Goal: Communication & Community: Answer question/provide support

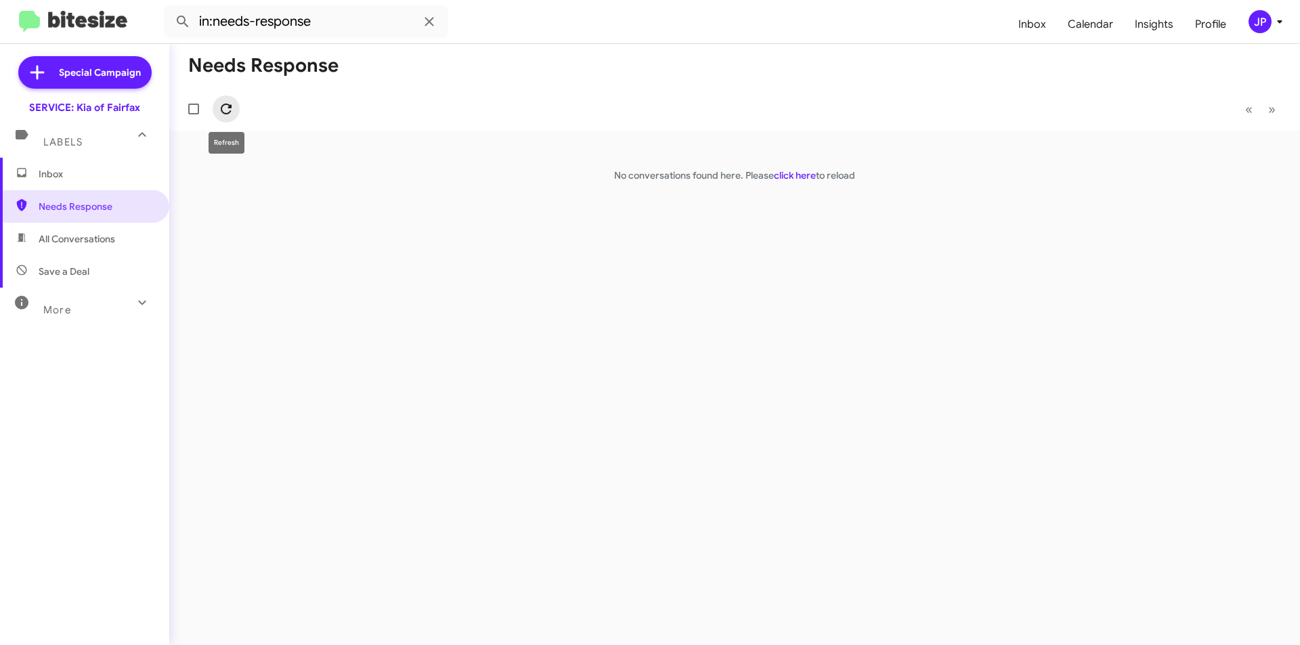
click at [225, 116] on icon at bounding box center [226, 109] width 16 height 16
click at [257, 112] on mat-toolbar-row "« Previous » Next" at bounding box center [734, 108] width 1130 height 43
click at [242, 100] on mat-toolbar-row "« Previous » Next" at bounding box center [734, 108] width 1130 height 43
click at [241, 100] on mat-toolbar-row "« Previous » Next" at bounding box center [734, 108] width 1130 height 43
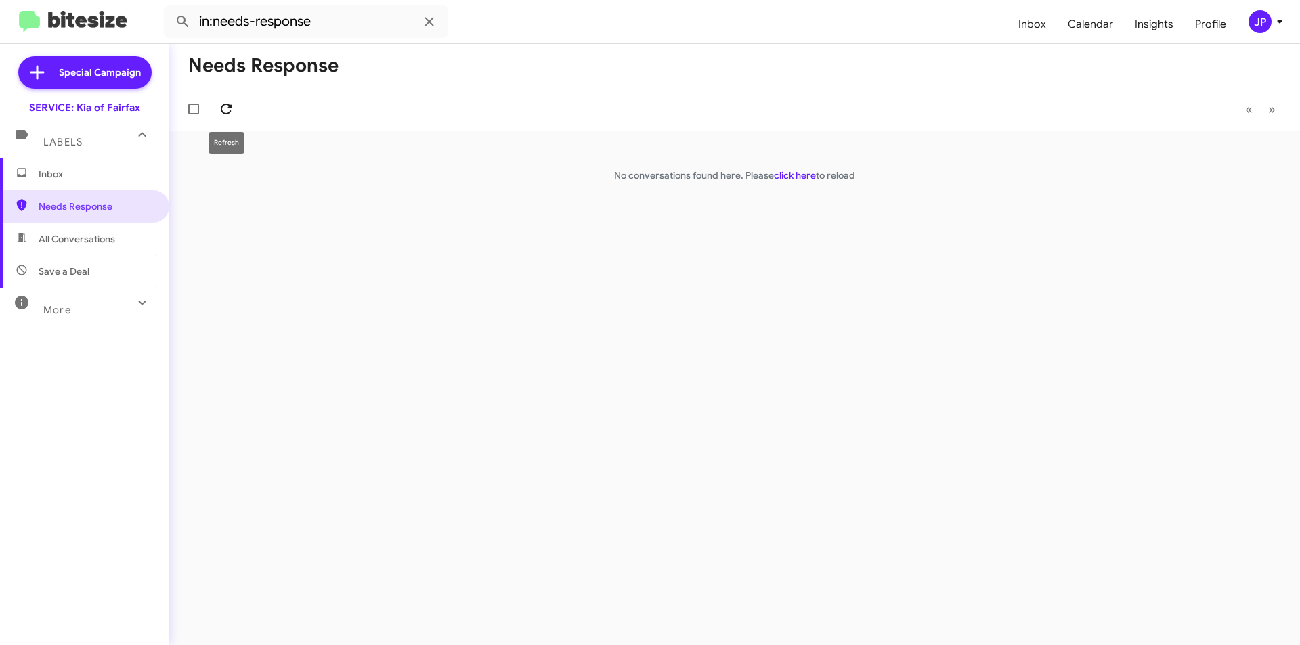
click at [236, 110] on span at bounding box center [226, 109] width 27 height 16
click at [63, 185] on span "Inbox" at bounding box center [84, 174] width 169 height 32
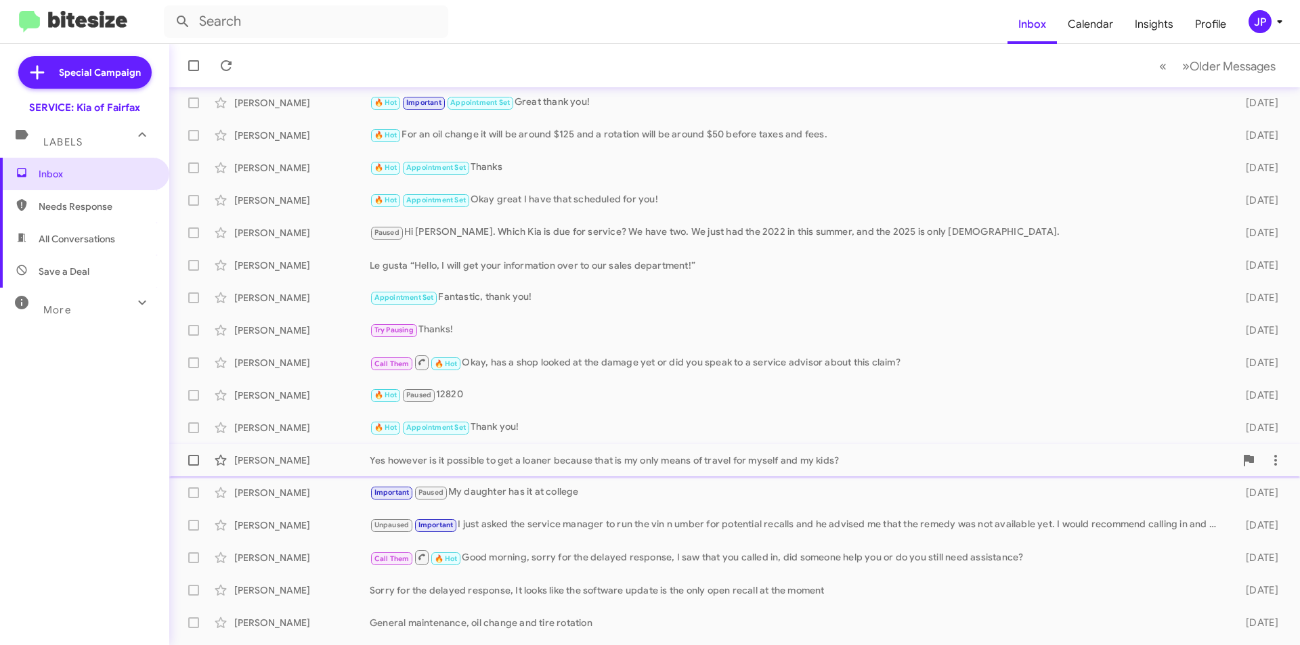
scroll to position [141, 0]
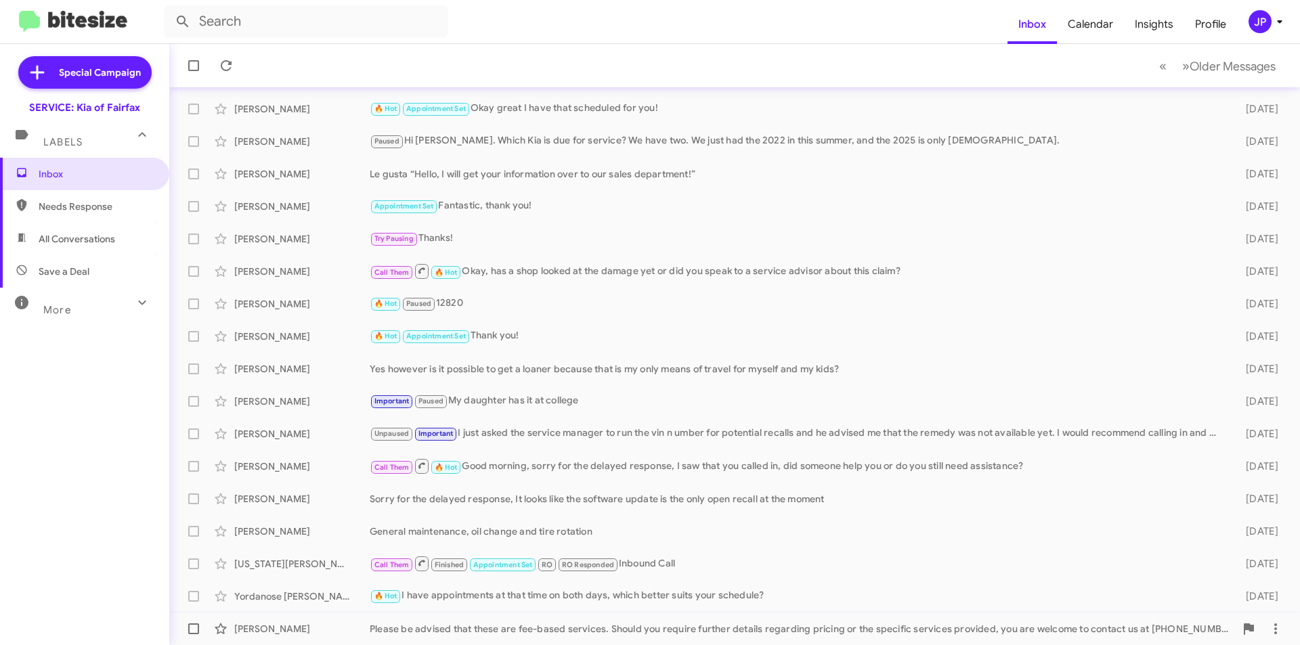
click at [674, 627] on div "Please be advised that these are fee-based services. Should you require further…" at bounding box center [802, 629] width 865 height 14
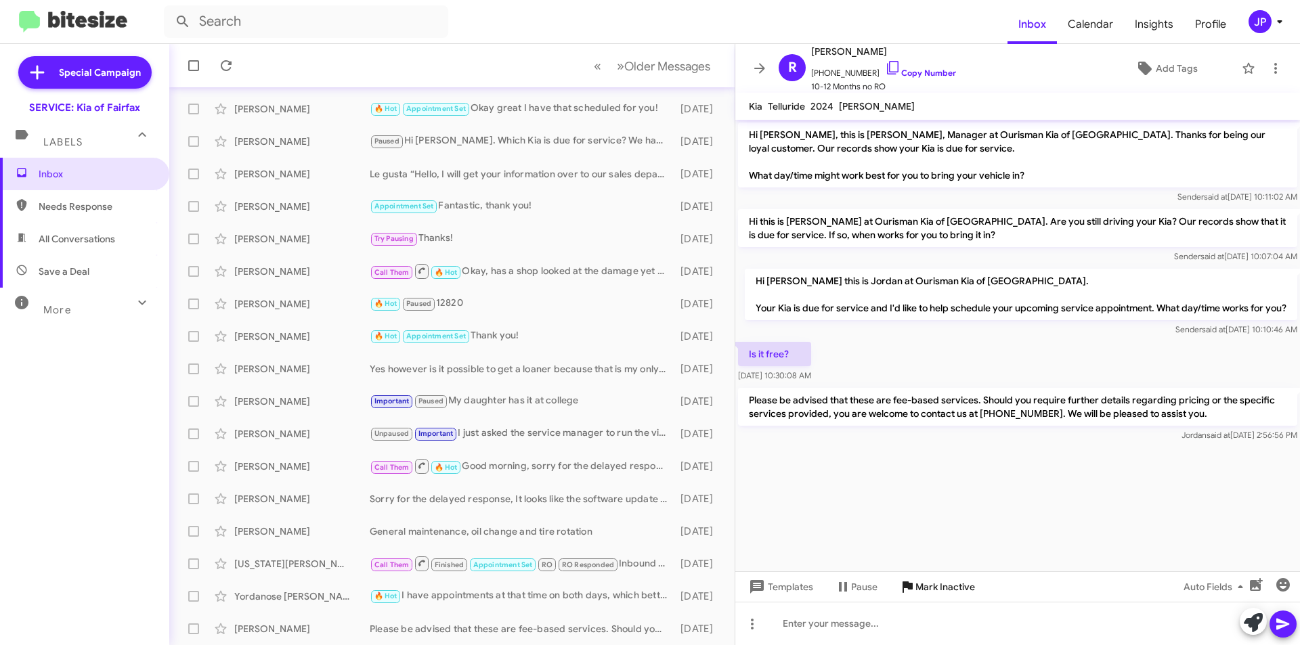
click at [963, 586] on span "Mark Inactive" at bounding box center [945, 587] width 60 height 24
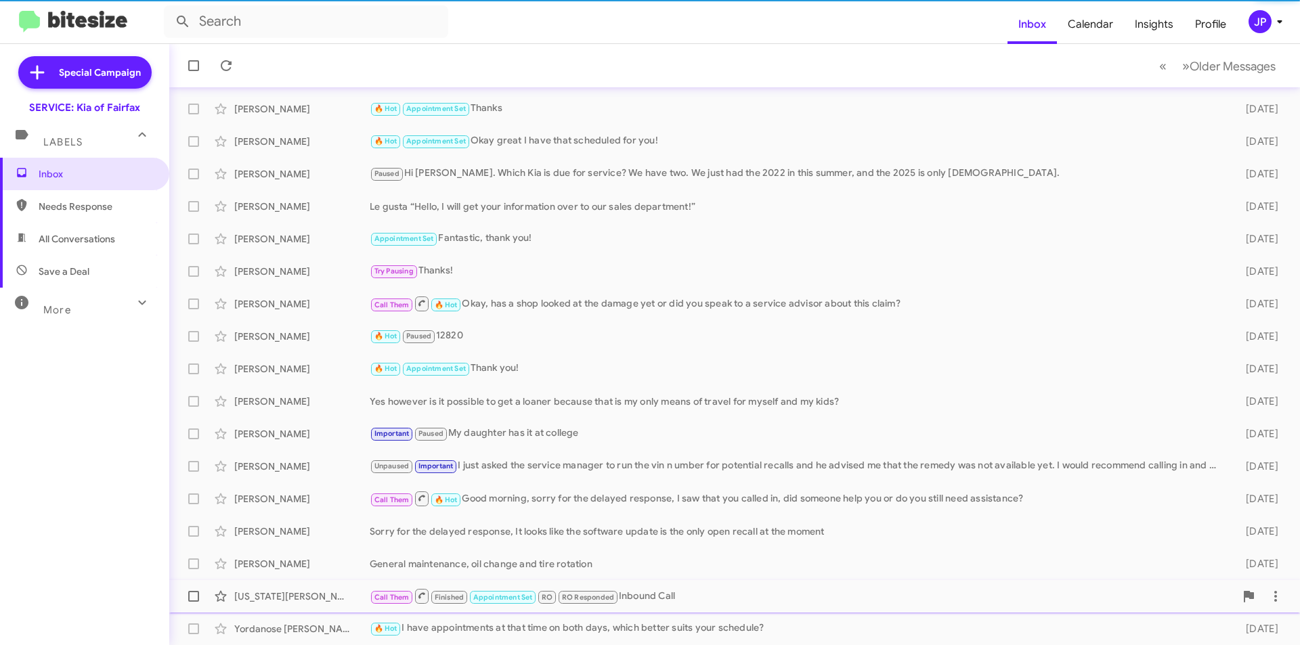
scroll to position [108, 0]
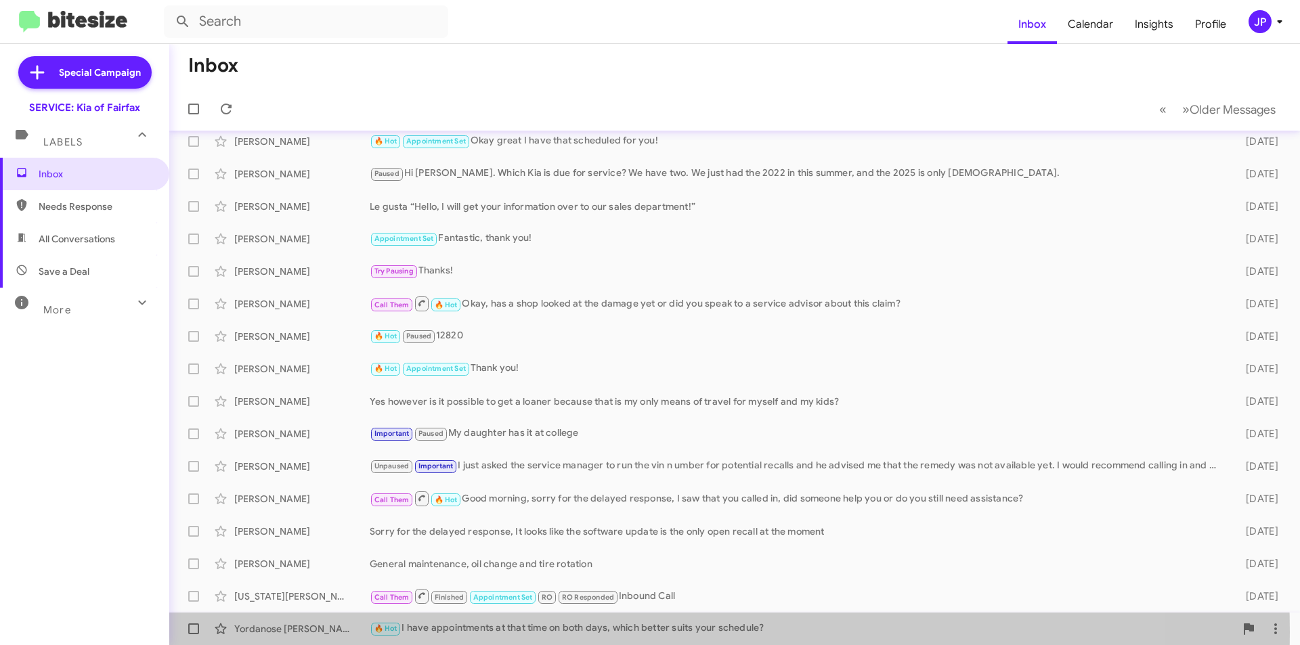
click at [625, 632] on div "🔥 Hot I have appointments at that time on both days, which better suits your sc…" at bounding box center [802, 629] width 865 height 16
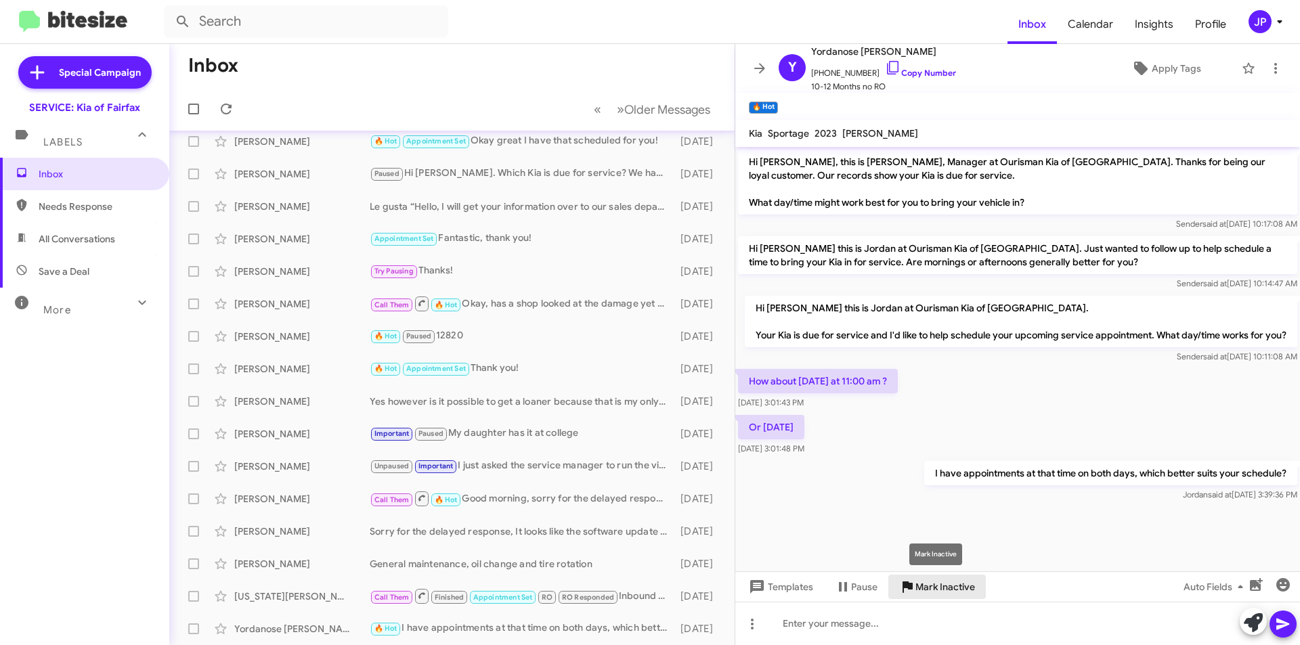
click at [954, 596] on span "Mark Inactive" at bounding box center [945, 587] width 60 height 24
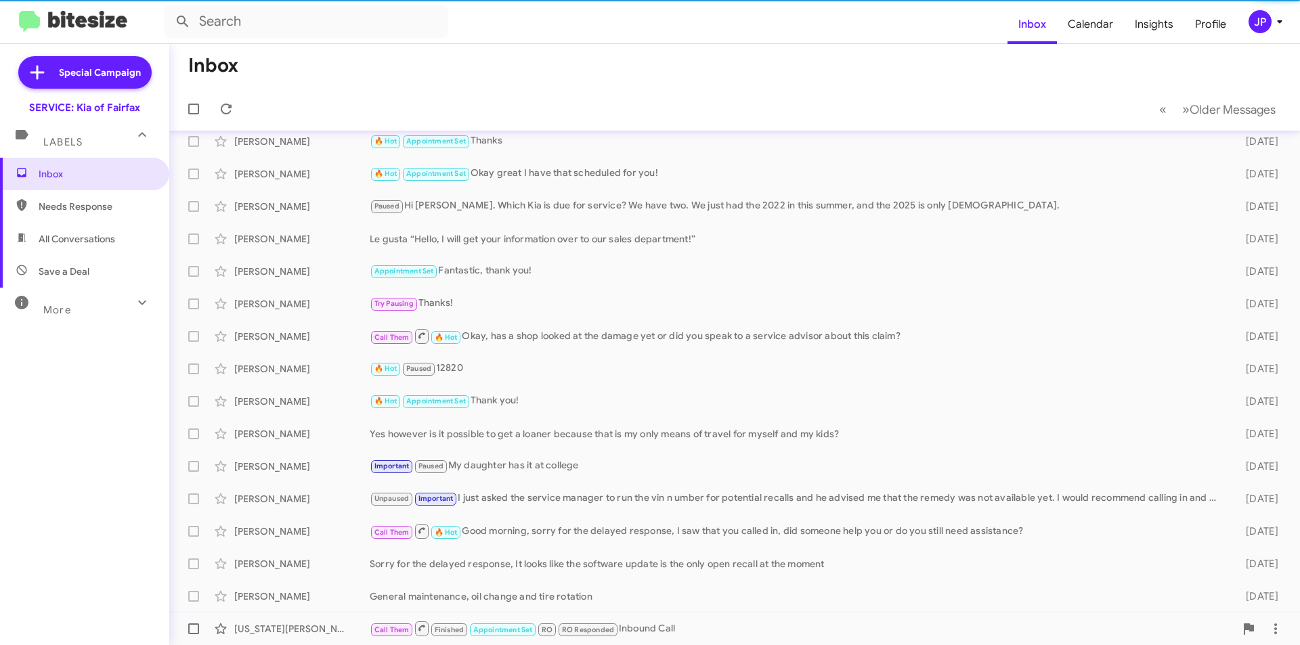
scroll to position [76, 0]
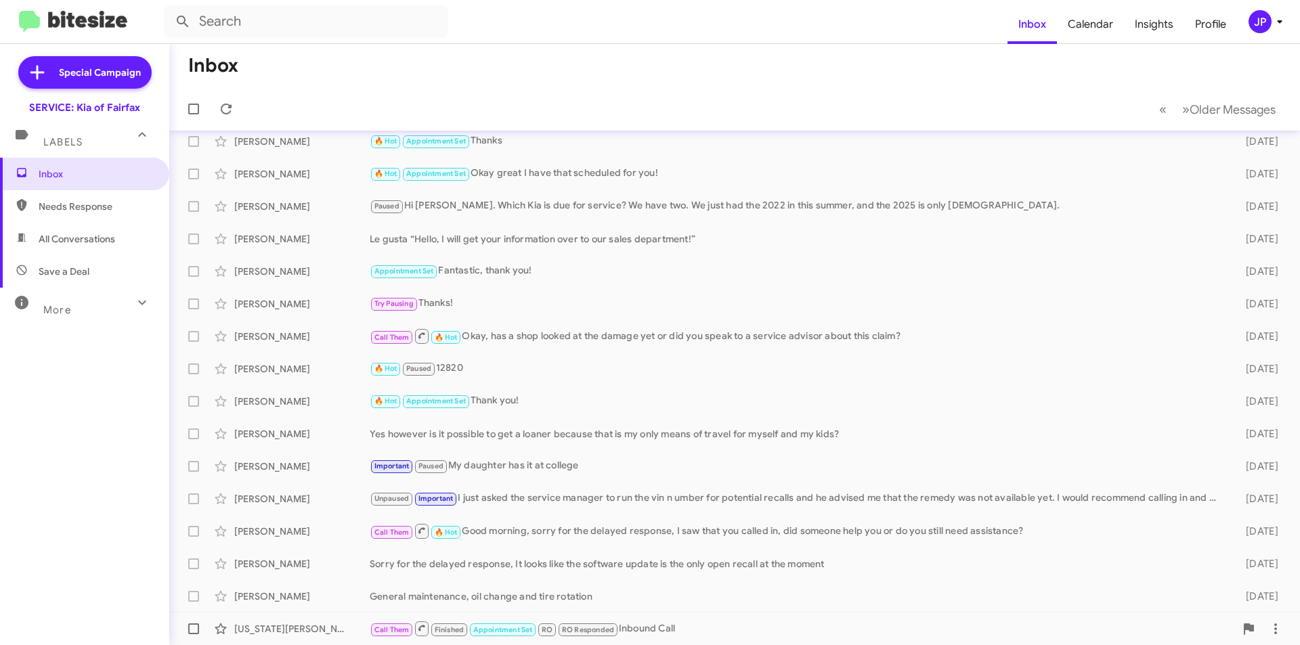
click at [747, 623] on div "Call Them Finished Appointment Set RO RO Responded Inbound Call" at bounding box center [802, 628] width 865 height 17
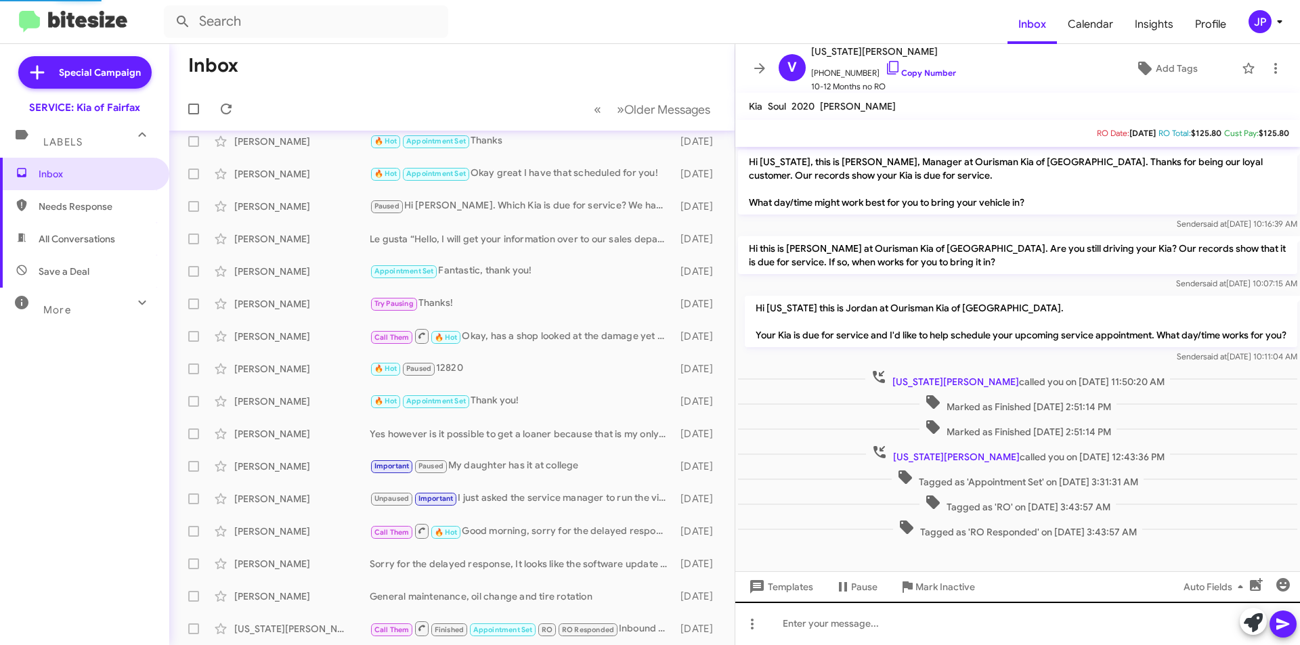
scroll to position [18, 0]
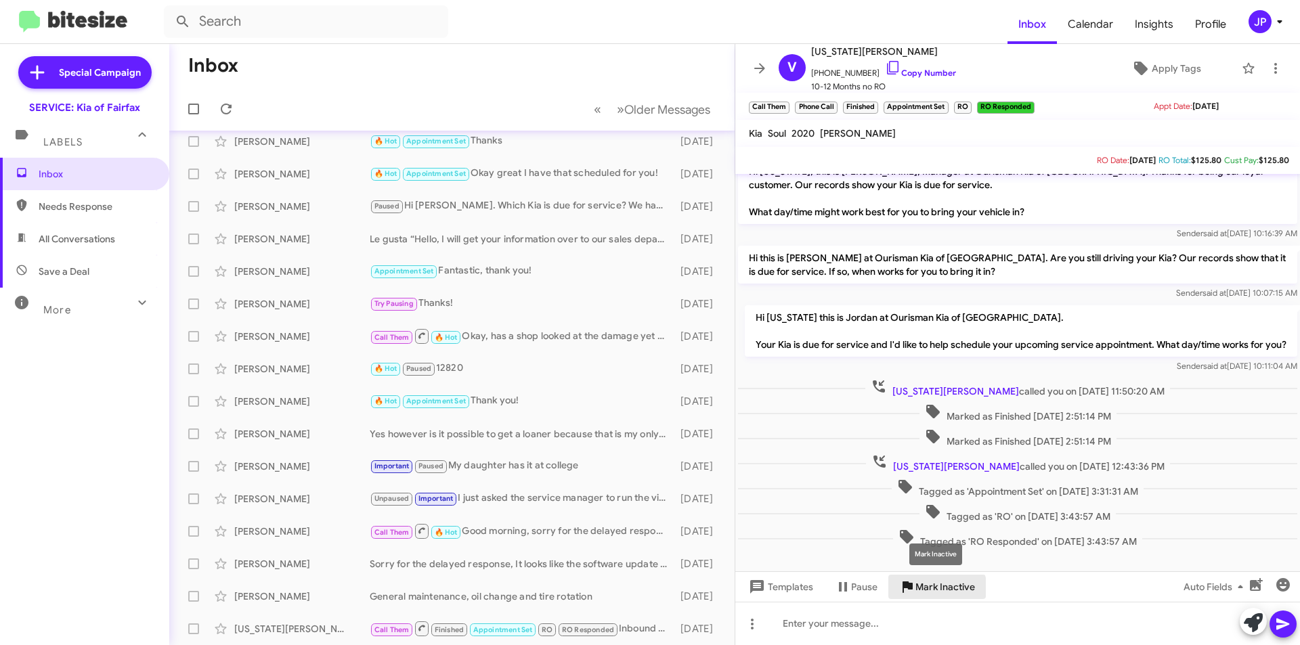
click at [922, 591] on span "Mark Inactive" at bounding box center [945, 587] width 60 height 24
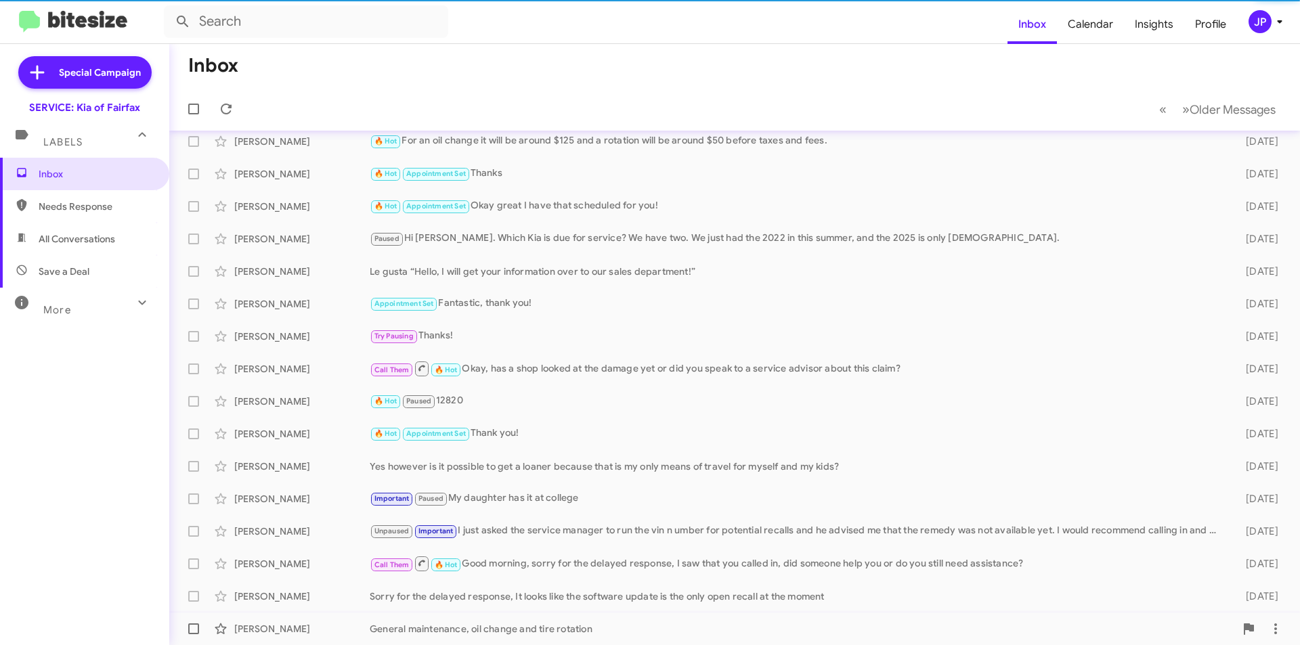
scroll to position [43, 0]
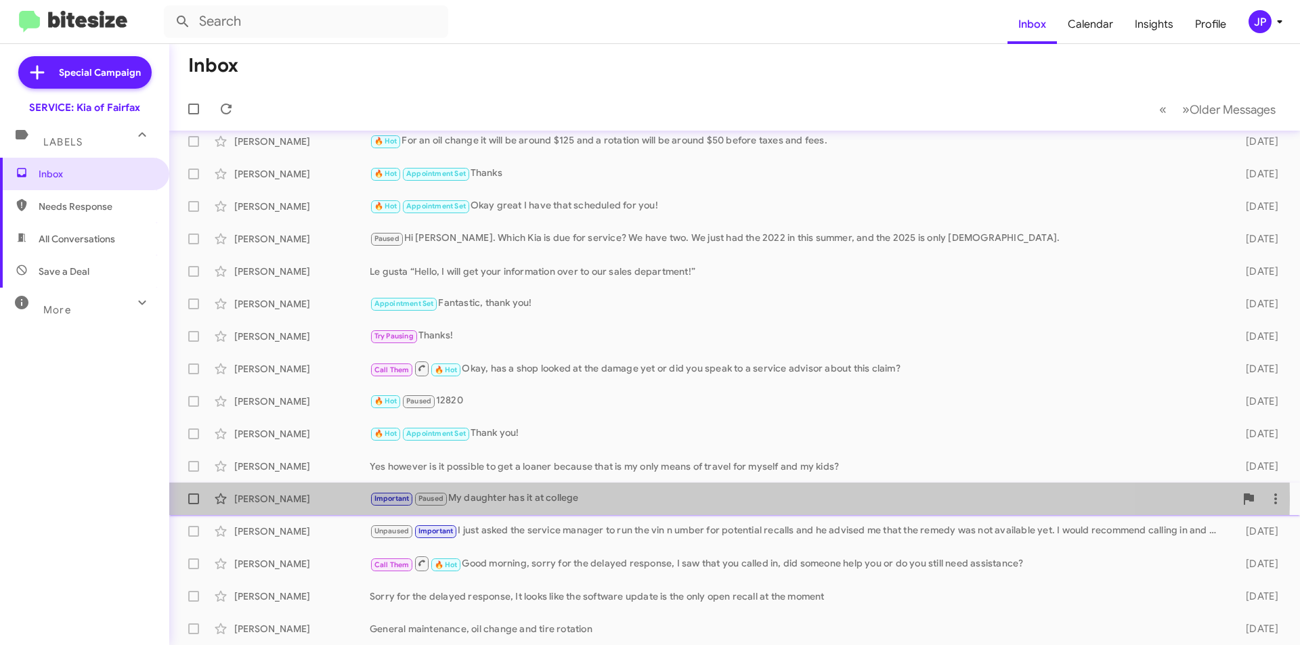
click at [610, 497] on div "Important Paused My daughter has it at college" at bounding box center [802, 499] width 865 height 16
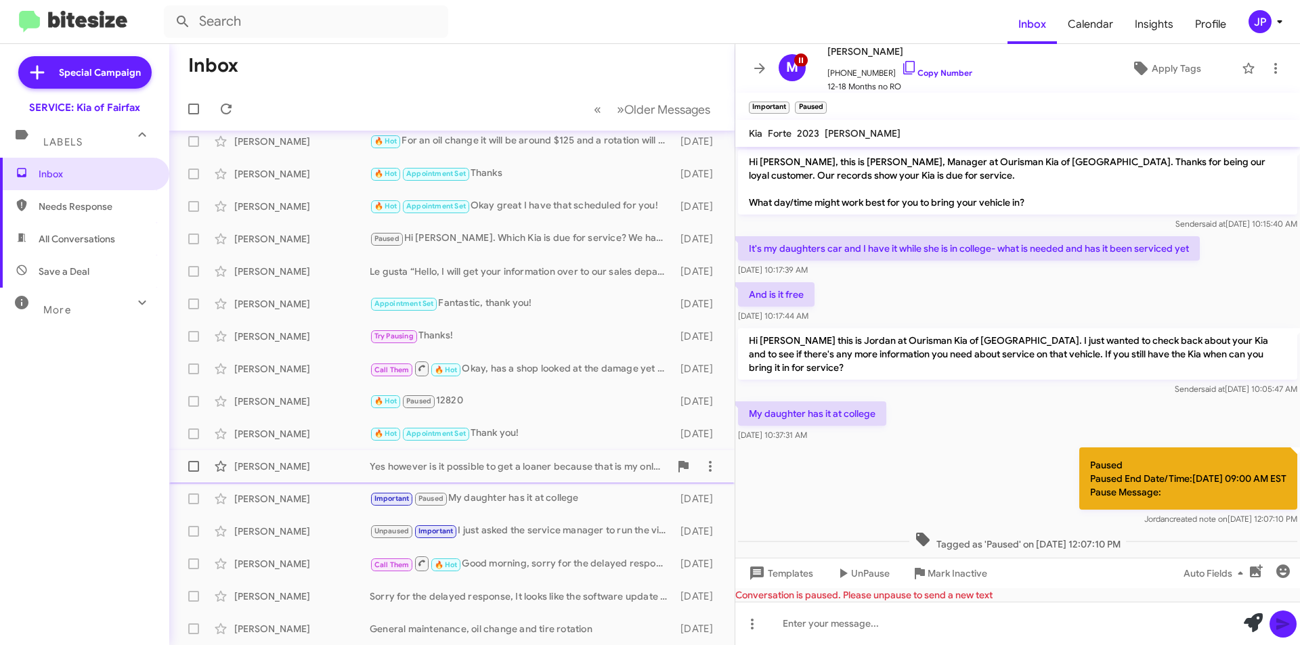
click at [512, 458] on div "[PERSON_NAME] Yes however is it possible to get a loaner because that is my onl…" at bounding box center [452, 466] width 544 height 27
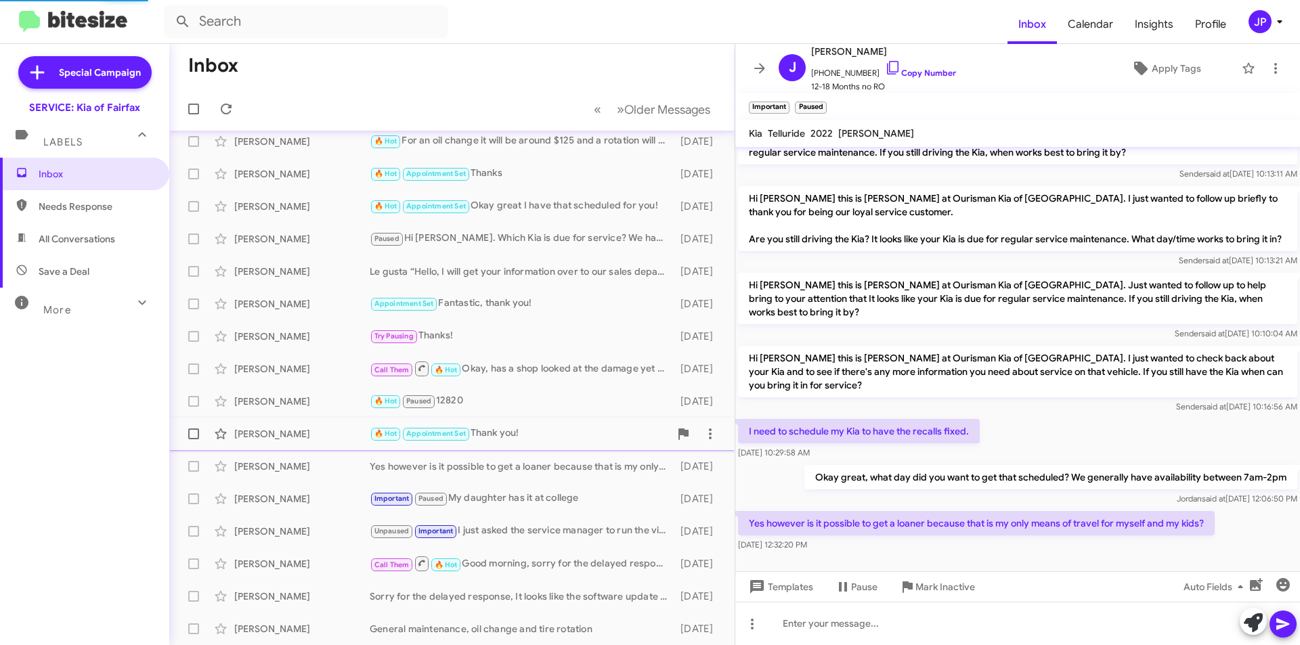
scroll to position [142, 0]
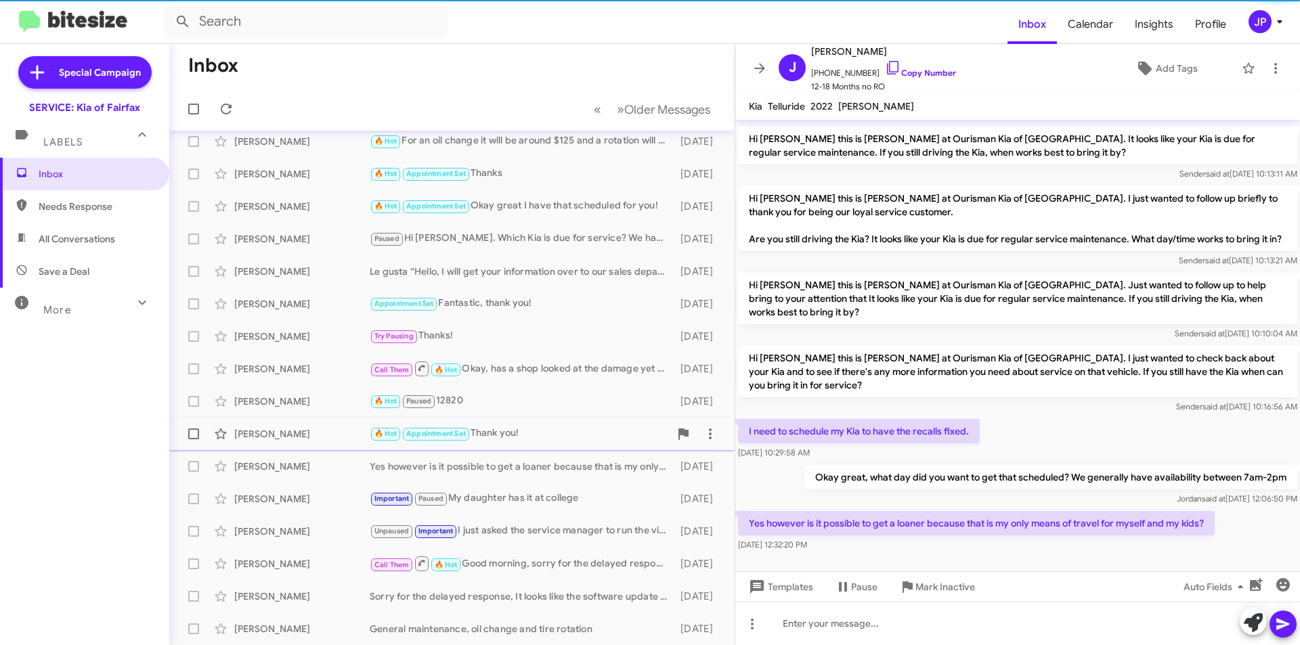
click at [514, 449] on span "[PERSON_NAME] 🔥 Hot Appointment Set Thank you! [DATE]" at bounding box center [451, 434] width 565 height 32
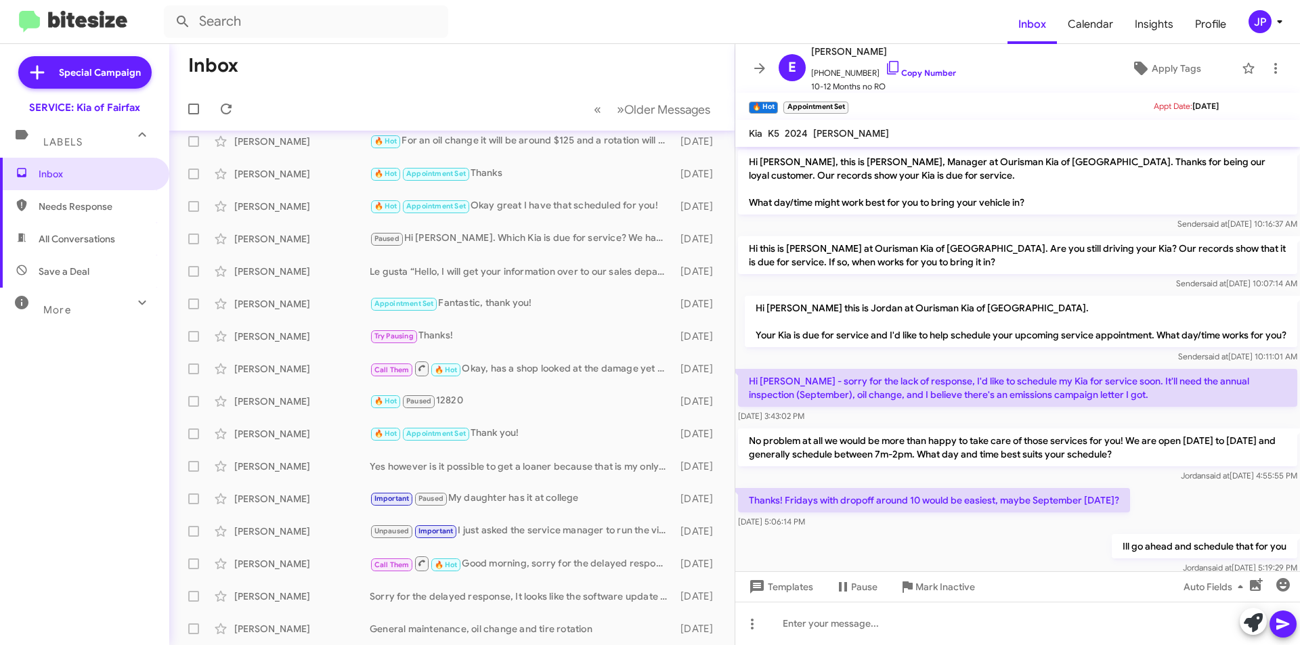
scroll to position [184, 0]
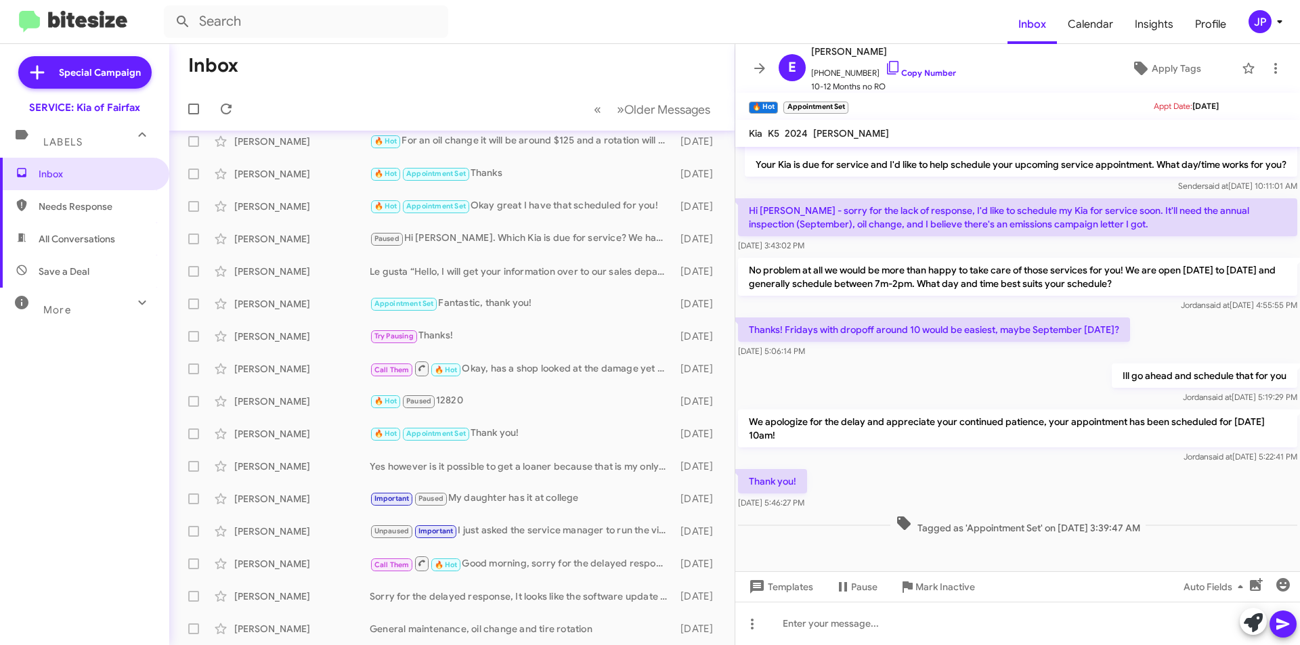
click at [71, 223] on span "All Conversations" at bounding box center [84, 239] width 169 height 32
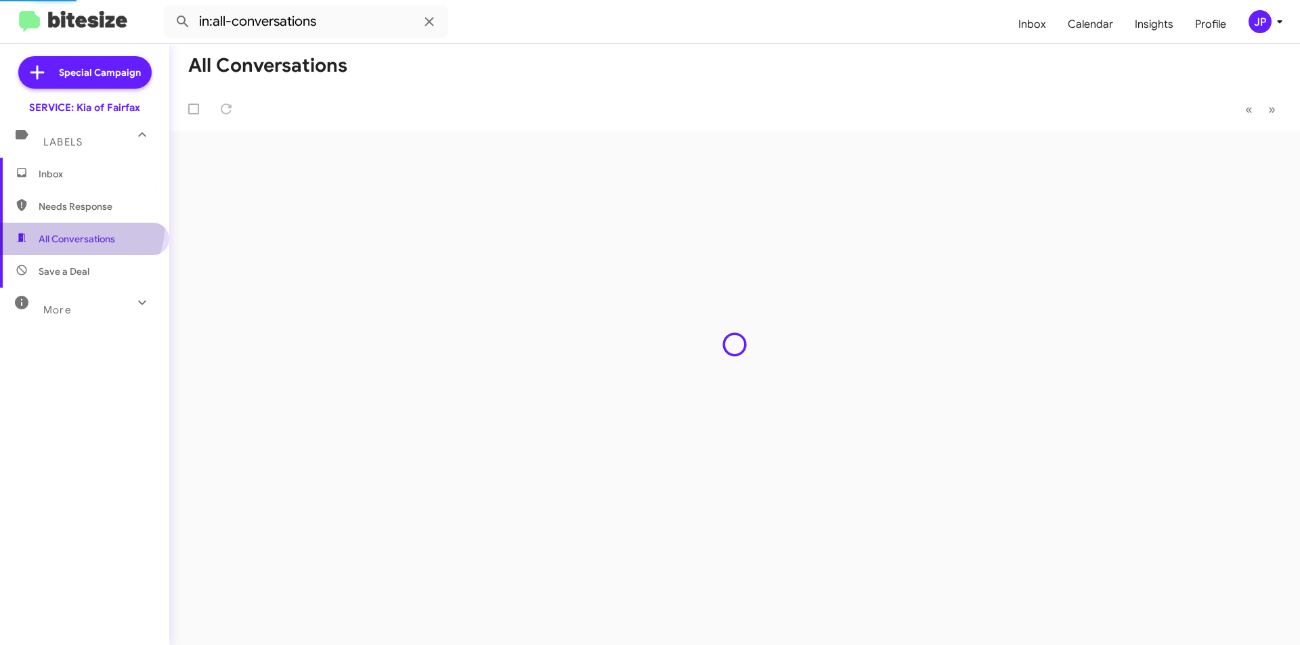
click at [71, 223] on span "All Conversations" at bounding box center [84, 239] width 169 height 32
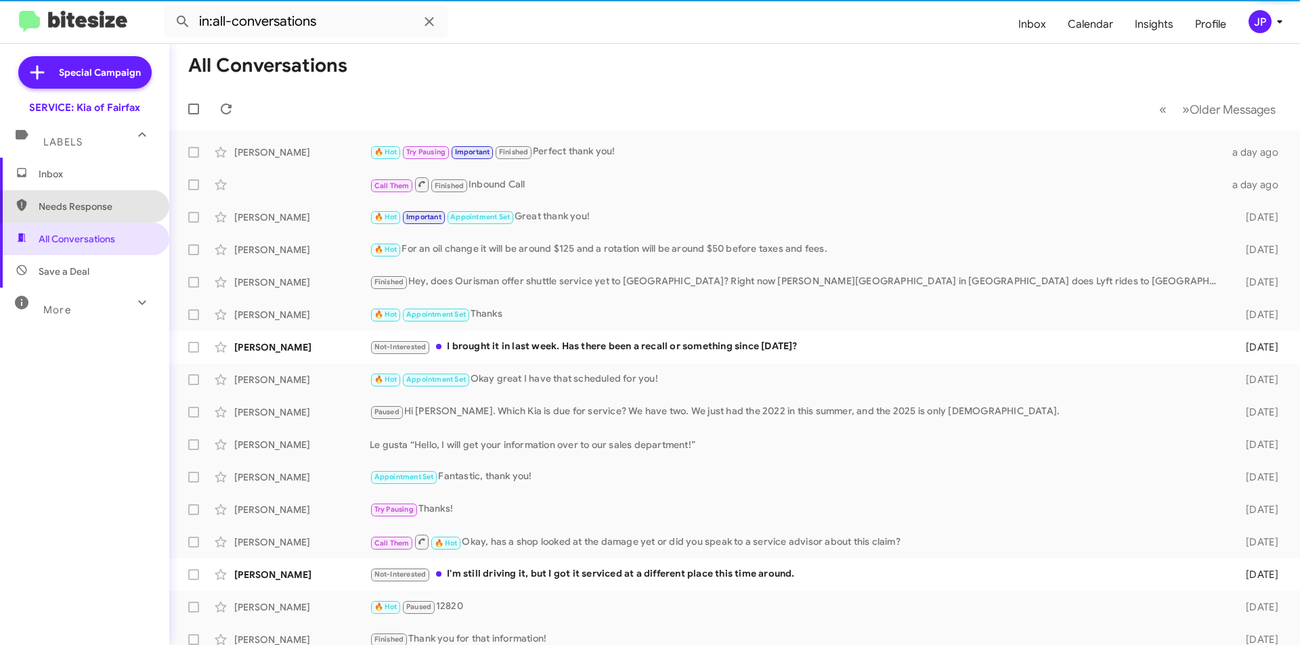
click at [87, 208] on span "Needs Response" at bounding box center [96, 207] width 115 height 14
type input "in:needs-response"
